Goal: Information Seeking & Learning: Learn about a topic

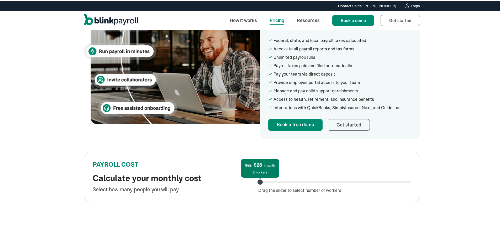
scroll to position [167, 0]
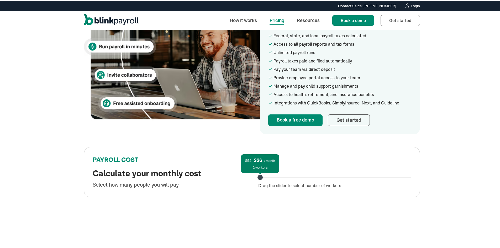
click at [279, 177] on div "$52 $26 / month 2 workers Drag the slider to select number of workers" at bounding box center [334, 176] width 153 height 23
click at [280, 176] on div "$94 $47 / month 9 workers" at bounding box center [334, 177] width 153 height 2
click at [331, 175] on div "$94 $47 / month 9 workers Drag the slider to select number of workers" at bounding box center [334, 176] width 153 height 23
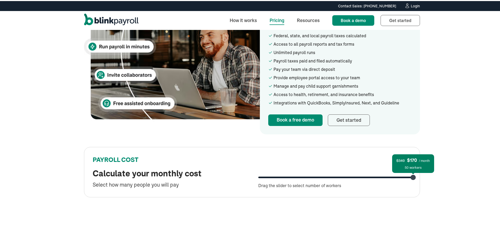
drag, startPoint x: 282, startPoint y: 178, endPoint x: 421, endPoint y: 174, distance: 138.9
click at [421, 174] on div "Budget-friendly payroll for your small business Affordable monthly pricing for …" at bounding box center [252, 46] width 504 height 369
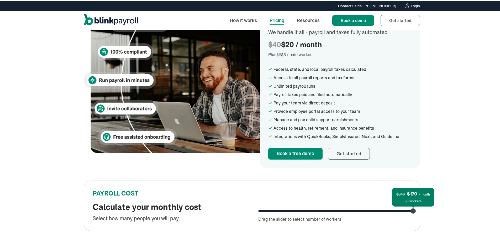
scroll to position [132, 0]
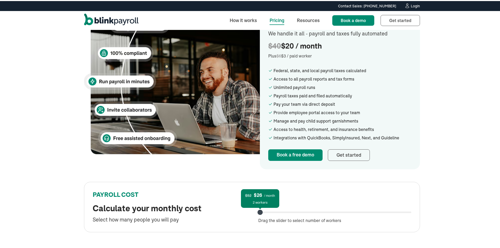
drag, startPoint x: 411, startPoint y: 211, endPoint x: 213, endPoint y: 202, distance: 198.2
click at [213, 202] on div "PAYROLL COST Calculate your monthly cost Select how many people you will pay $5…" at bounding box center [252, 206] width 336 height 50
drag, startPoint x: 260, startPoint y: 212, endPoint x: 228, endPoint y: 223, distance: 33.8
click at [228, 223] on div "PAYROLL COST Calculate your monthly cost Select how many people you will pay $5…" at bounding box center [252, 206] width 336 height 50
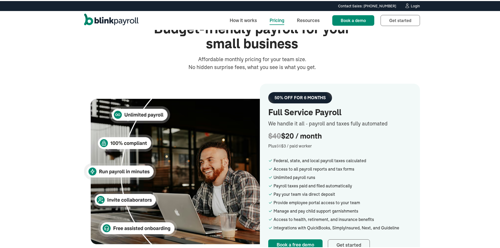
scroll to position [42, 0]
click at [441, 147] on div "Budget-friendly payroll for your small business Affordable monthly pricing for …" at bounding box center [252, 171] width 504 height 369
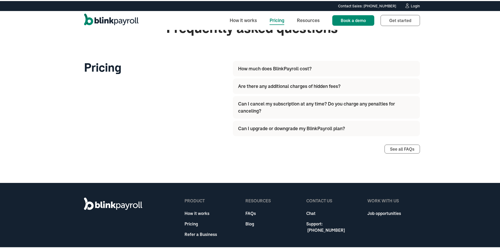
scroll to position [618, 0]
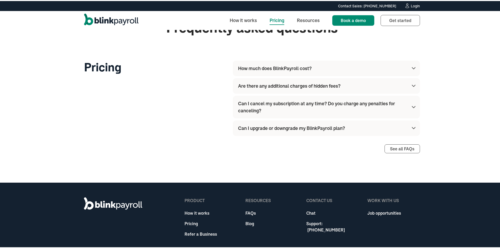
click at [412, 69] on img at bounding box center [414, 67] width 6 height 6
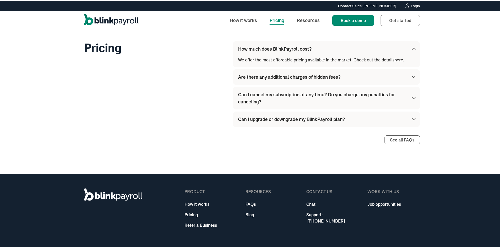
scroll to position [638, 0]
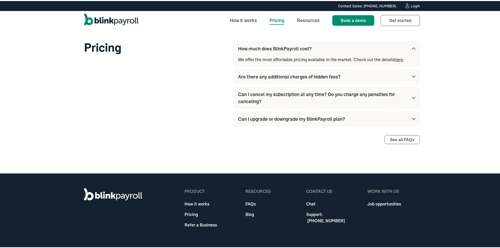
click at [415, 74] on img at bounding box center [414, 75] width 6 height 6
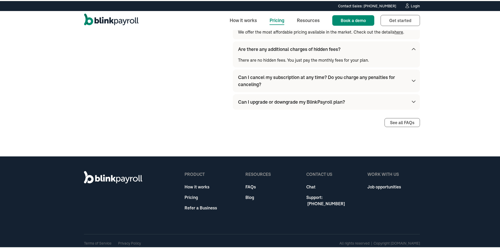
scroll to position [666, 0]
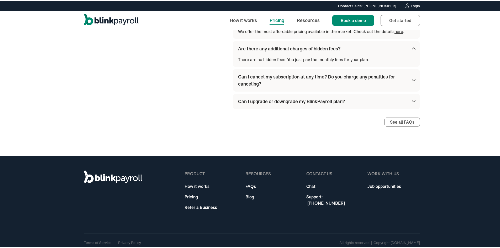
click at [413, 80] on img at bounding box center [414, 79] width 6 height 6
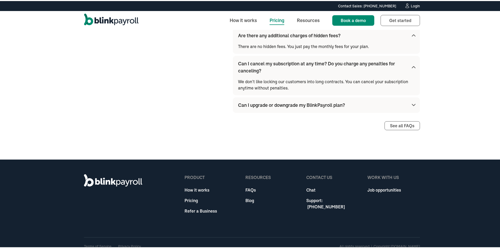
scroll to position [686, 0]
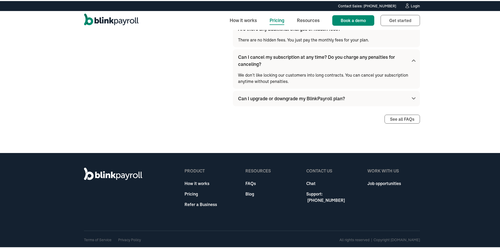
click at [412, 99] on img at bounding box center [414, 97] width 6 height 6
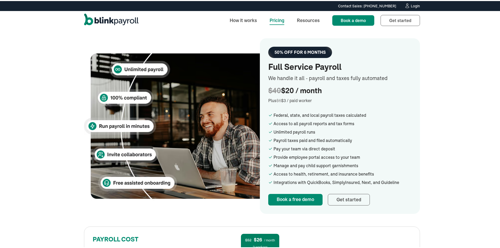
scroll to position [0, 0]
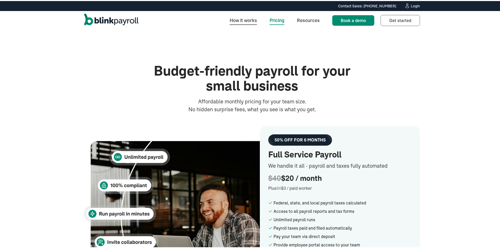
click at [247, 18] on link "How it works" at bounding box center [244, 19] width 36 height 11
